Goal: Complete application form

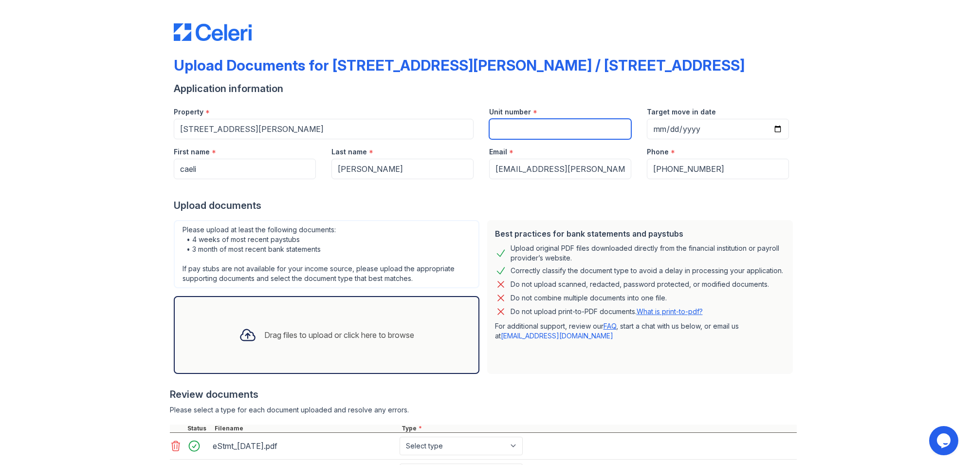
click at [568, 127] on input "Unit number" at bounding box center [560, 129] width 142 height 20
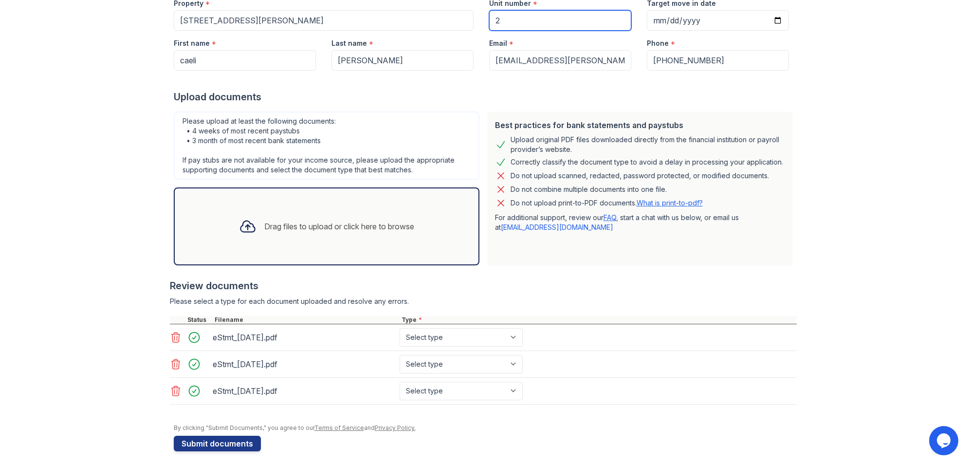
scroll to position [28, 0]
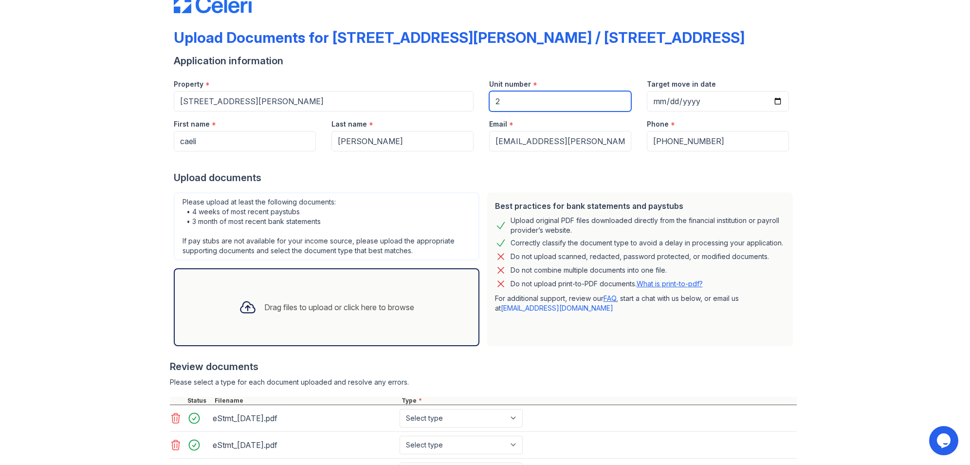
type input "2"
click at [696, 104] on input "Target move in date" at bounding box center [718, 101] width 142 height 20
click at [773, 105] on input "Target move in date" at bounding box center [718, 101] width 142 height 20
click at [775, 103] on input "Target move in date" at bounding box center [718, 101] width 142 height 20
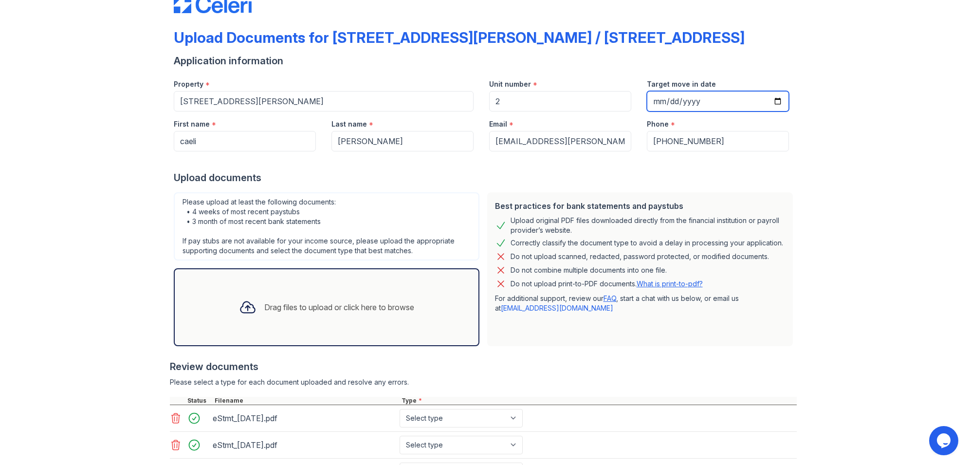
click at [743, 97] on input "[DATE]" at bounding box center [718, 101] width 142 height 20
click at [777, 100] on input "[DATE]" at bounding box center [718, 101] width 142 height 20
type input "[DATE]"
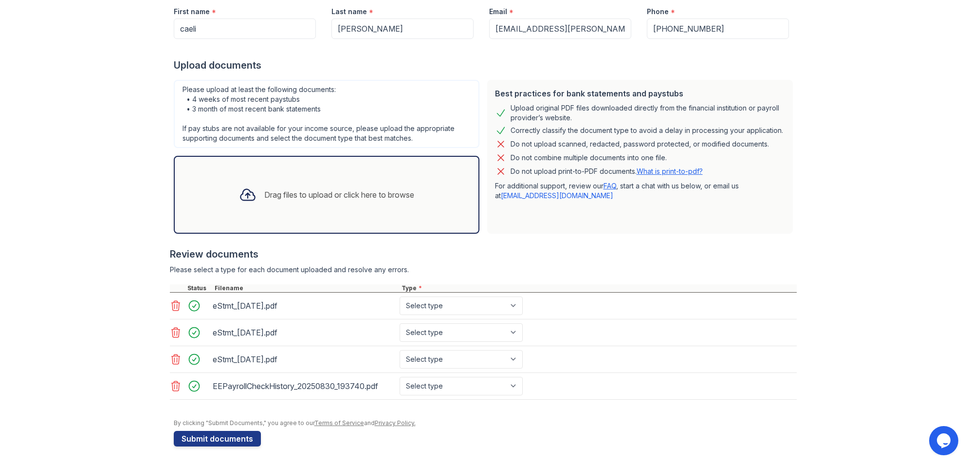
scroll to position [141, 0]
click at [242, 435] on button "Submit documents" at bounding box center [217, 438] width 87 height 16
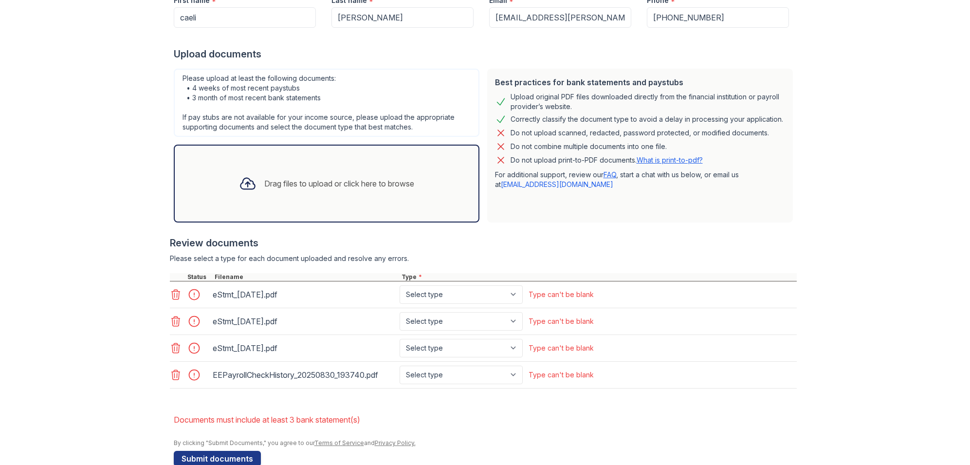
scroll to position [200, 0]
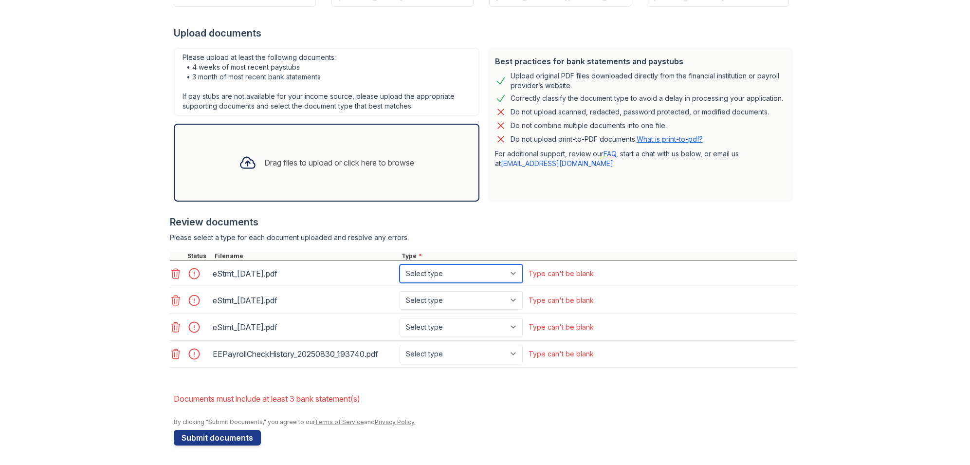
click at [498, 272] on select "Select type Paystub Bank Statement Offer Letter Tax Documents Benefit Award Let…" at bounding box center [461, 273] width 123 height 18
select select "bank_statement"
click at [483, 297] on select "Select type Paystub Bank Statement Offer Letter Tax Documents Benefit Award Let…" at bounding box center [461, 300] width 123 height 18
select select "bank_statement"
click at [492, 316] on div "eStmt_[DATE].pdf Select type Paystub Bank Statement Offer Letter Tax Documents …" at bounding box center [483, 327] width 627 height 27
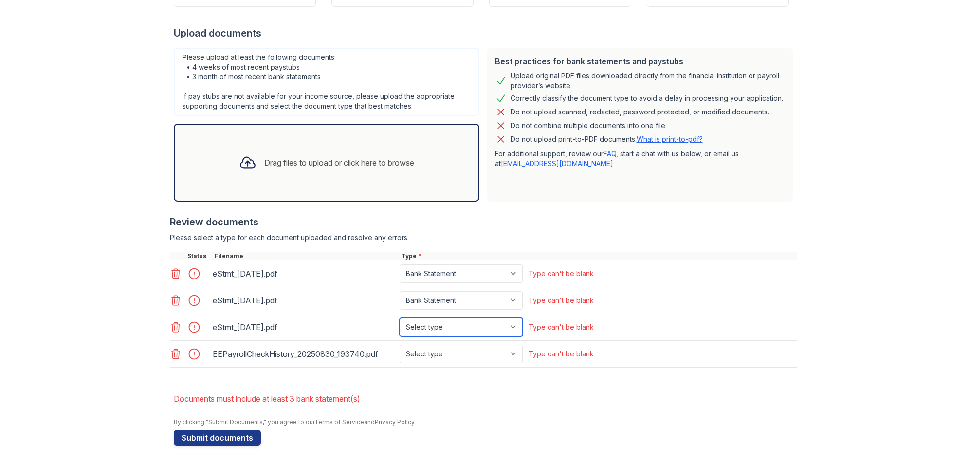
click at [495, 328] on select "Select type Paystub Bank Statement Offer Letter Tax Documents Benefit Award Let…" at bounding box center [461, 327] width 123 height 18
select select "bank_statement"
click at [491, 346] on select "Select type Paystub Bank Statement Offer Letter Tax Documents Benefit Award Let…" at bounding box center [461, 354] width 123 height 18
select select "paystub"
click at [226, 439] on button "Submit documents" at bounding box center [217, 438] width 87 height 16
